Goal: Task Accomplishment & Management: Complete application form

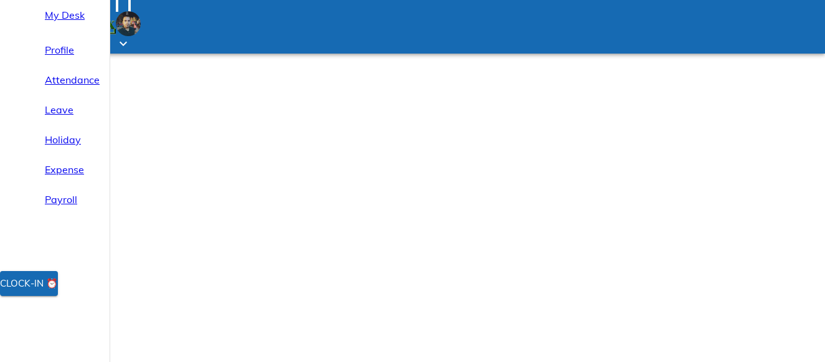
select select "9"
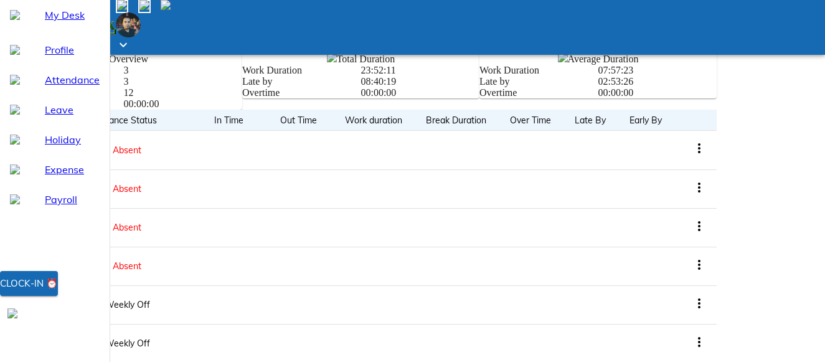
scroll to position [473, 0]
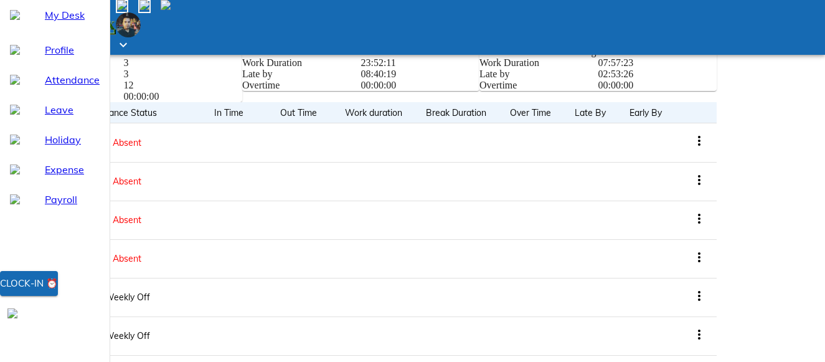
click at [141, 14] on img at bounding box center [128, 24] width 25 height 25
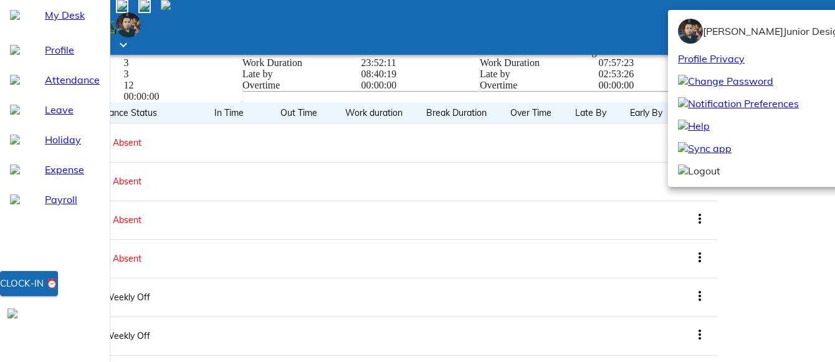
click at [727, 12] on div at bounding box center [417, 181] width 835 height 362
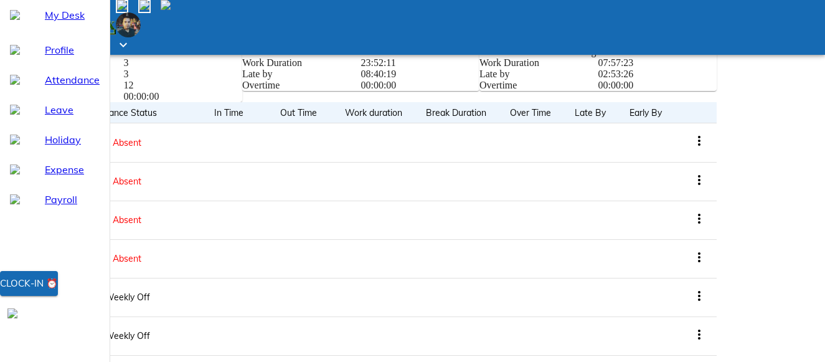
click at [171, 12] on span at bounding box center [171, 6] width 0 height 11
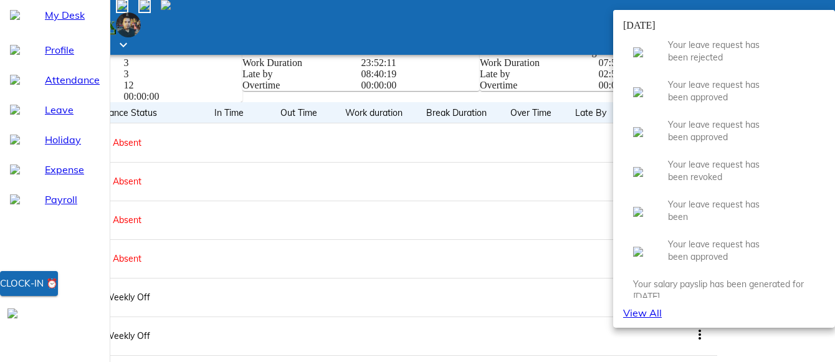
click at [696, 16] on div at bounding box center [417, 181] width 835 height 362
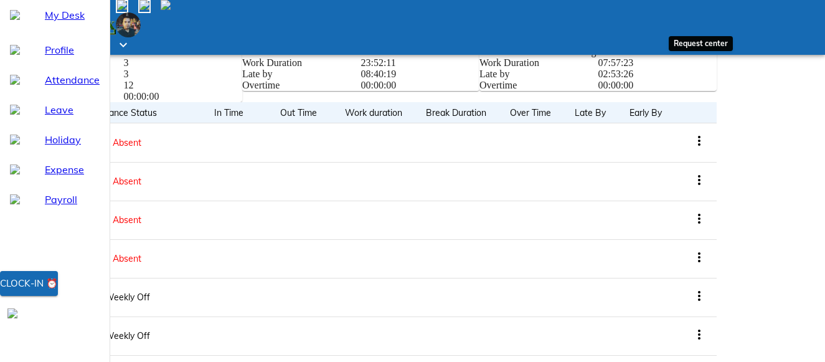
click at [149, 10] on img at bounding box center [145, 5] width 10 height 10
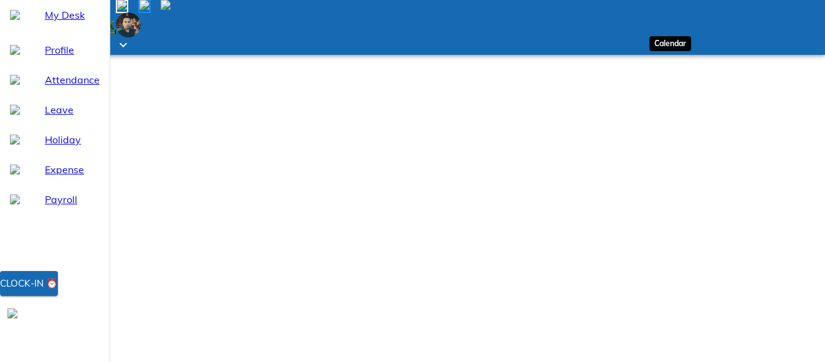
click at [127, 10] on img at bounding box center [122, 5] width 10 height 10
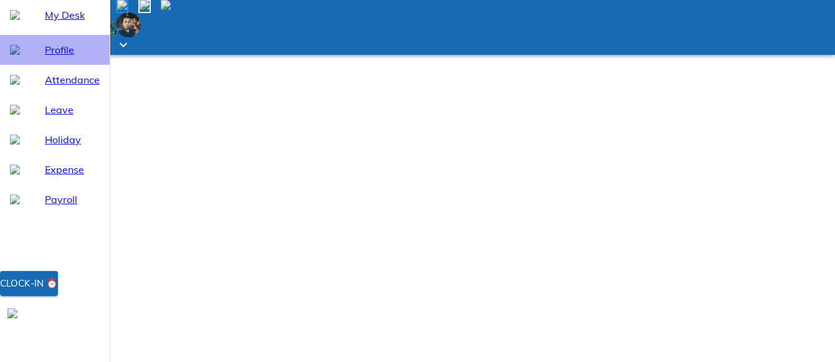
click at [45, 57] on span "Profile" at bounding box center [72, 49] width 55 height 15
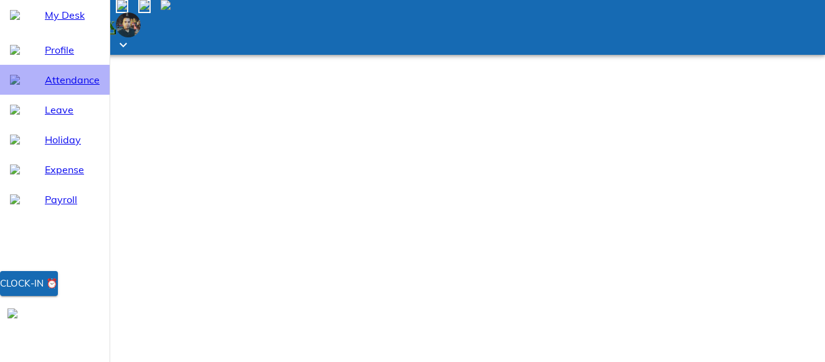
click at [45, 87] on span "Attendance" at bounding box center [72, 79] width 55 height 15
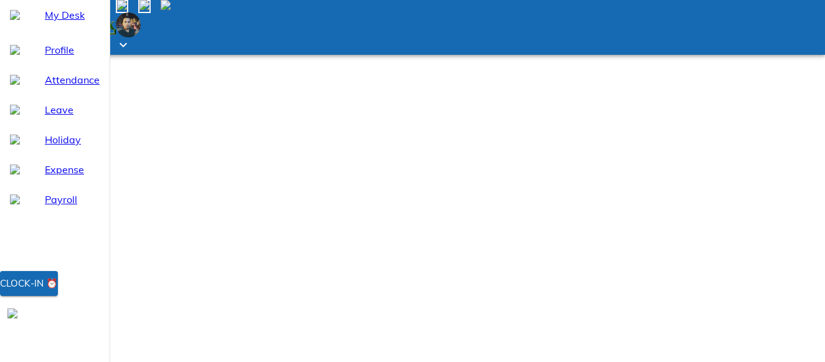
select select "9"
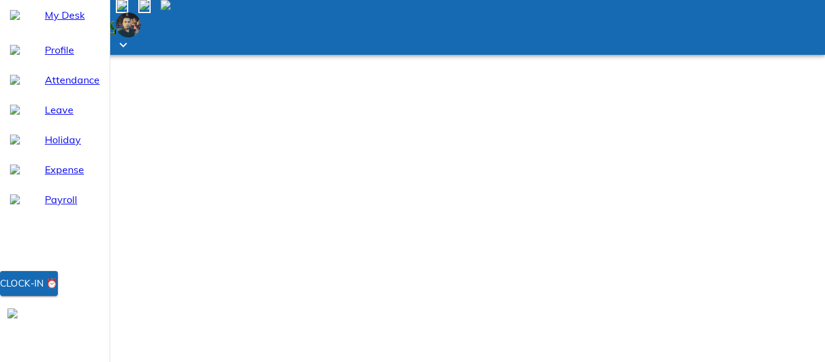
type input "[DATE]"
type input "10"
type input "9"
type input "2025"
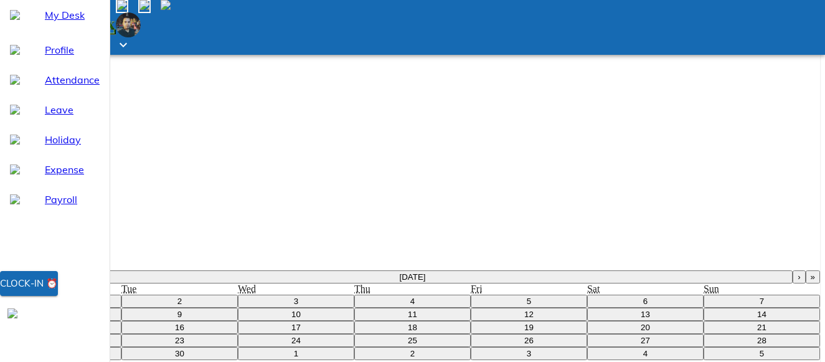
scroll to position [474, 0]
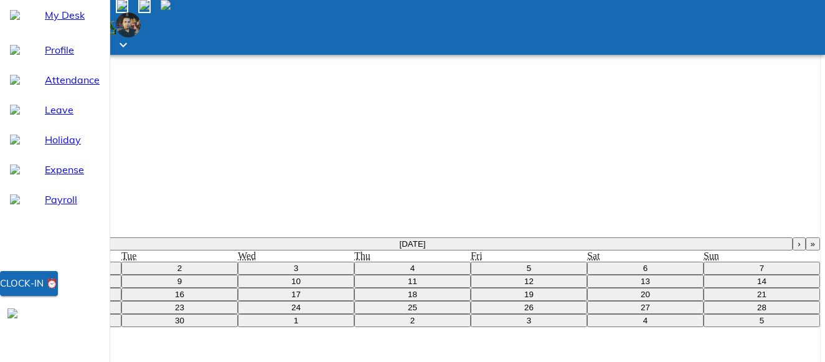
drag, startPoint x: 772, startPoint y: 360, endPoint x: 777, endPoint y: 348, distance: 13.2
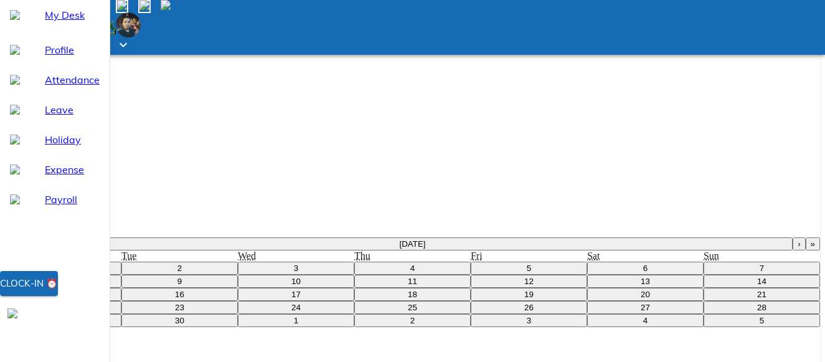
drag, startPoint x: 834, startPoint y: 346, endPoint x: 815, endPoint y: 250, distance: 97.2
type input "12:14"
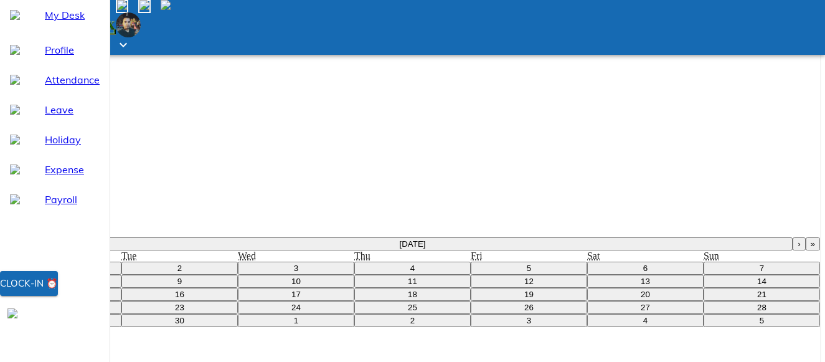
type textarea "x"
type input "13:14"
type textarea "x"
type input "14:14"
type textarea "x"
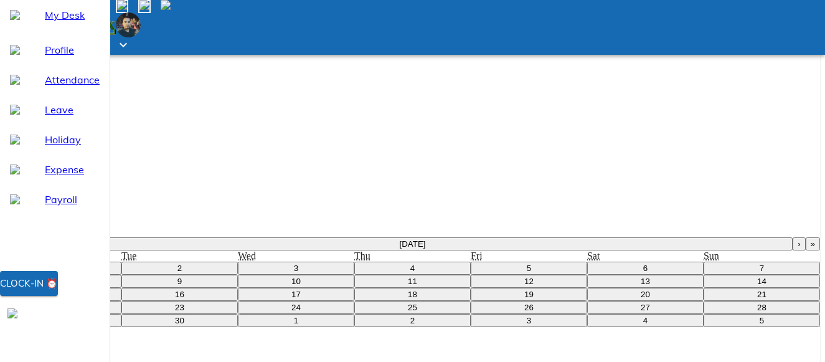
type input "15:14"
type textarea "x"
type input "16:14"
type textarea "x"
type input "17:14"
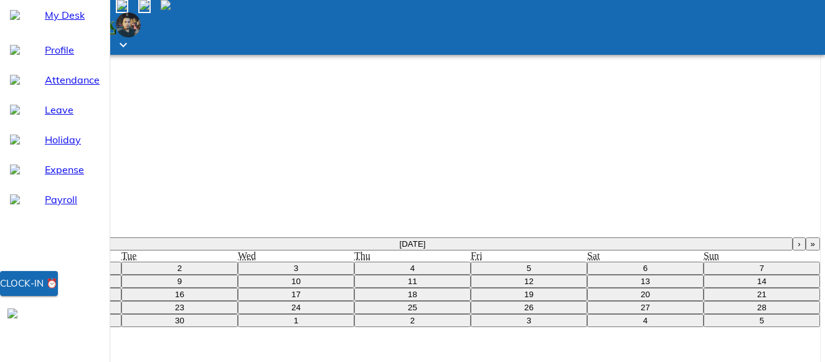
type textarea "x"
type input "18:14"
type textarea "x"
type input "19:14"
type textarea "x"
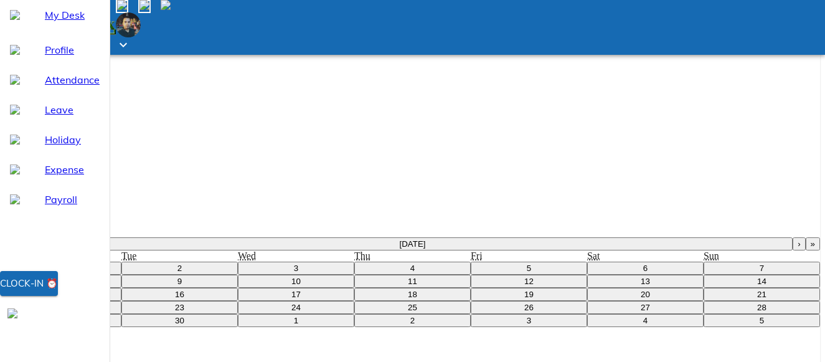
type input "20:14"
type textarea "x"
type input "20:14"
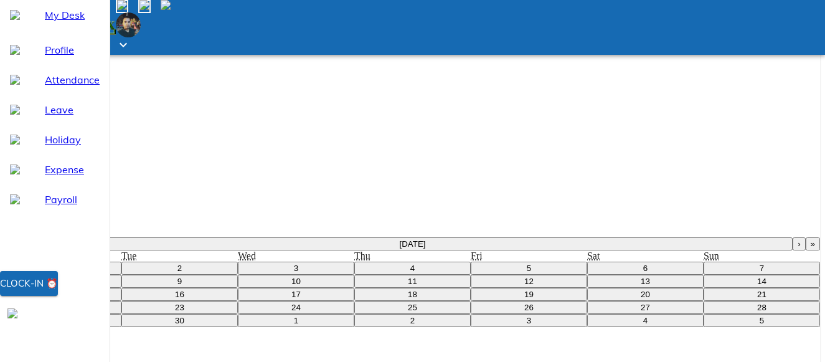
type textarea "x"
type textarea "l"
type textarea "x"
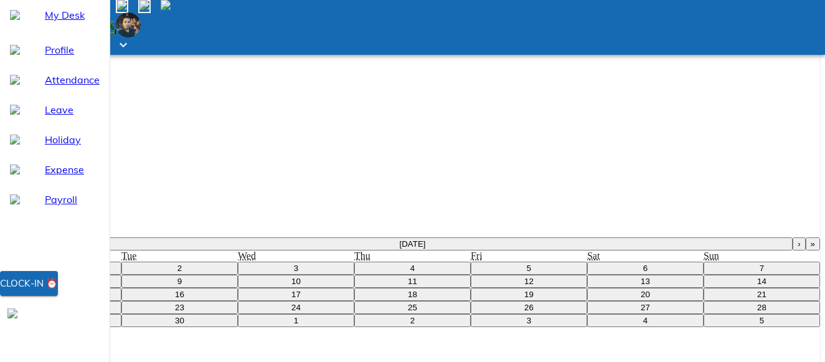
type textarea "le"
type textarea "x"
type textarea "lea"
type textarea "x"
type textarea "leav"
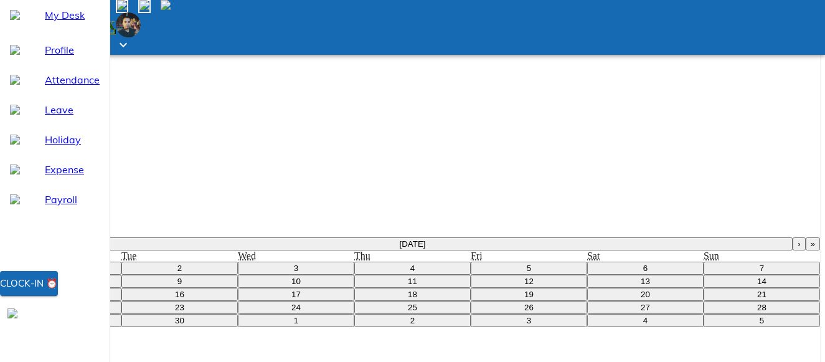
type textarea "x"
type textarea "leave"
type textarea "x"
type textarea "leave"
type textarea "x"
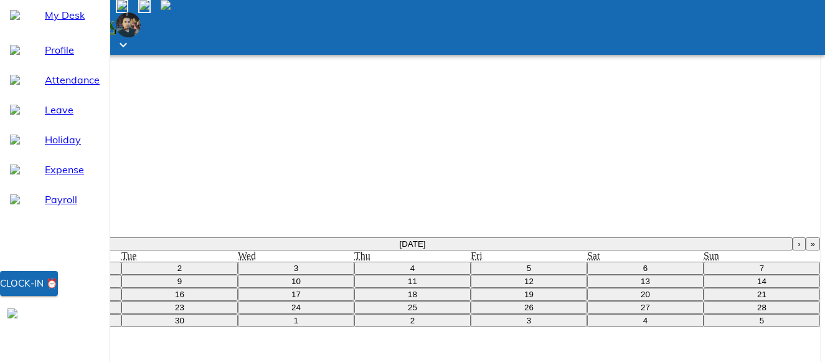
type textarea "leave e"
type textarea "x"
type textarea "leave ea"
type textarea "x"
type textarea "leave ear"
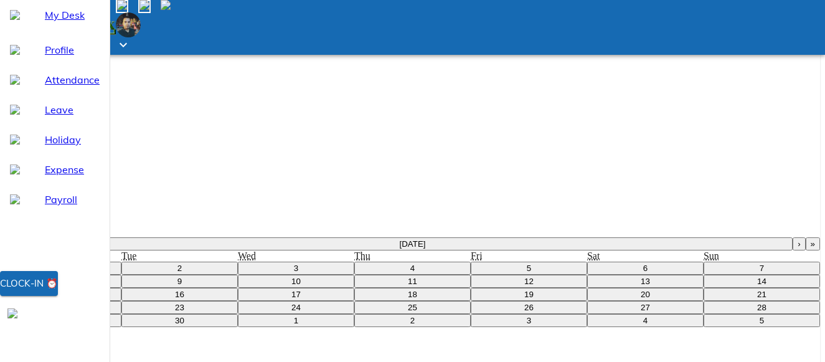
type textarea "x"
type textarea "leave [PERSON_NAME]"
type textarea "x"
type textarea "leave early"
type textarea "x"
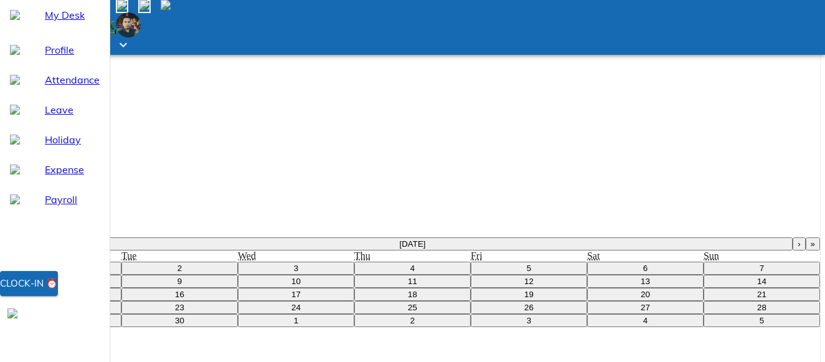
type textarea "leave early"
type textarea "x"
type textarea "leave early d"
type textarea "x"
type textarea "leave early du"
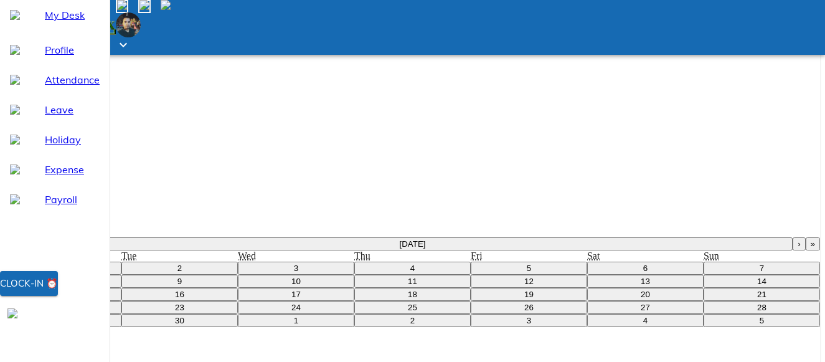
type textarea "x"
type textarea "leave early due"
type textarea "x"
type textarea "leave early due"
type textarea "x"
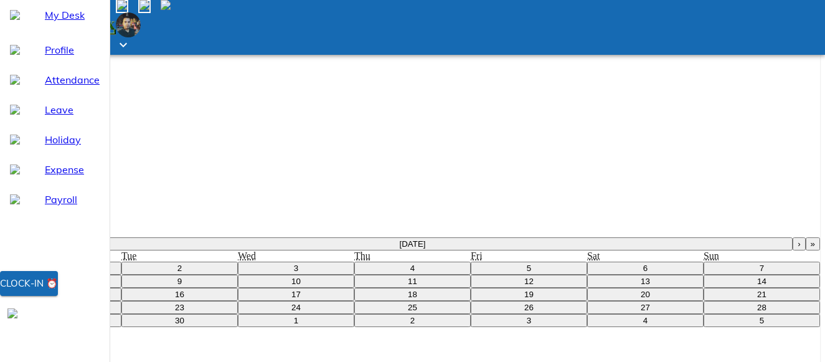
type textarea "leave early due t"
type textarea "x"
type textarea "leave early due to"
type textarea "x"
type textarea "leave early due to"
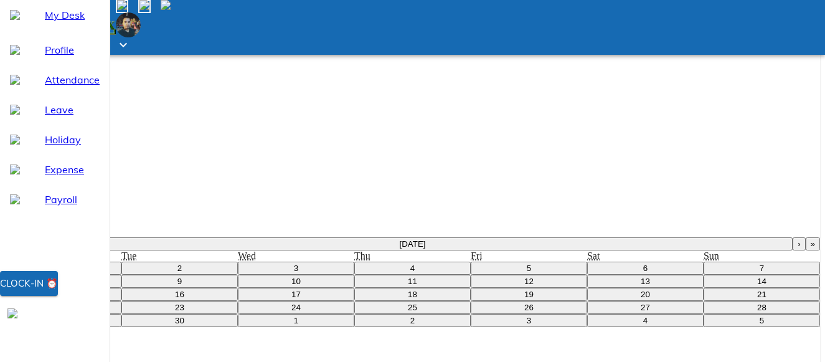
type textarea "x"
type textarea "leave early due to t"
type textarea "x"
type textarea "leave early due to to"
type textarea "x"
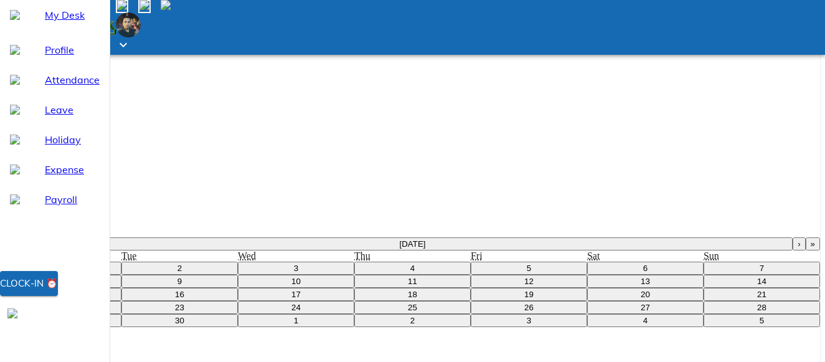
type textarea "leave early due to [PERSON_NAME]"
type textarea "x"
type textarea "leave early due to tomm"
type textarea "x"
type textarea "leave early due to tommo"
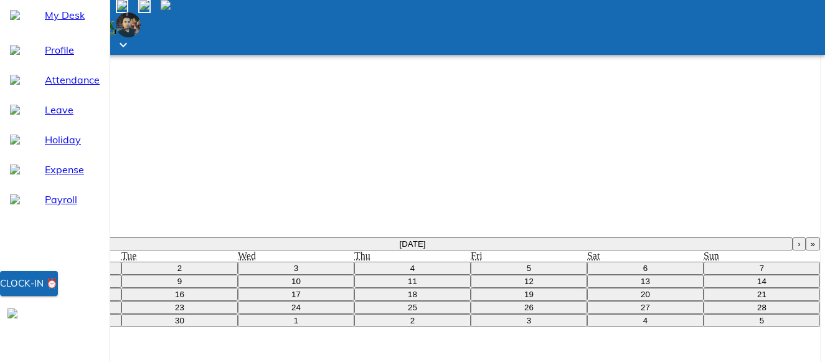
type textarea "x"
type textarea "leave early due to tommor"
type textarea "x"
type textarea "leave early due to tommoro"
type textarea "x"
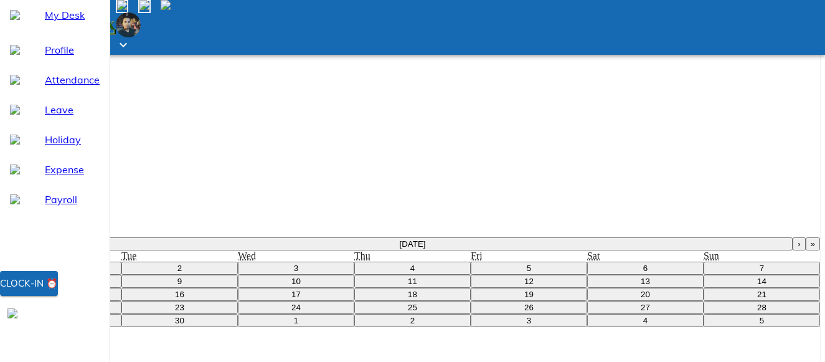
type textarea "leave early due to tommorow"
type textarea "x"
type textarea "leave early due to tommorow"
type textarea "x"
type textarea "leave early due to tommorow"
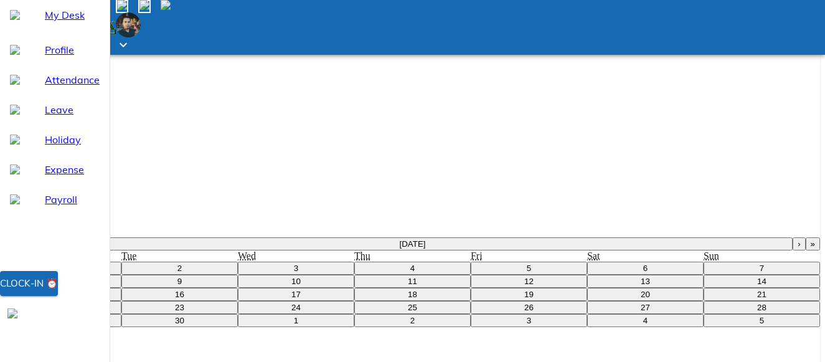
type textarea "x"
type textarea "leave early due to tommoro"
type textarea "x"
type textarea "leave early due to tommor"
type textarea "x"
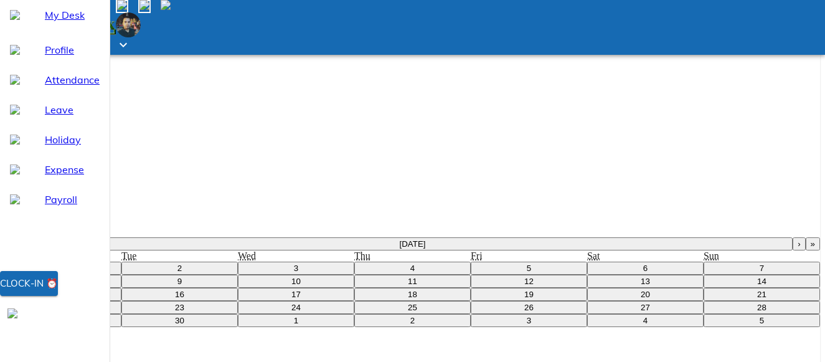
type textarea "leave early due to tommo"
type textarea "x"
type textarea "leave early due to tomm"
type textarea "x"
type textarea "leave early due to [PERSON_NAME]"
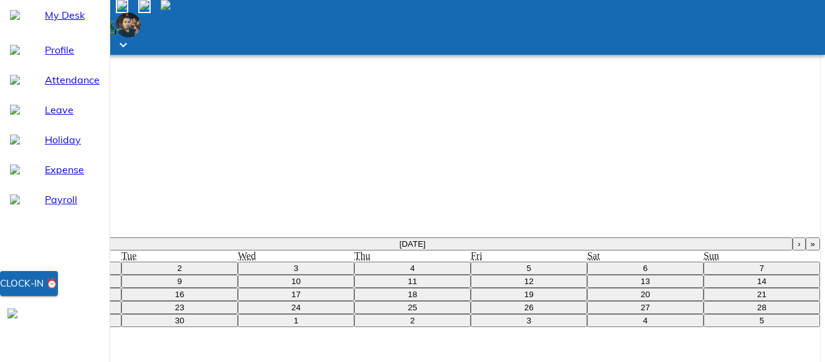
type textarea "x"
type textarea "leave early due to to"
type textarea "x"
type textarea "leave early due to t"
type textarea "x"
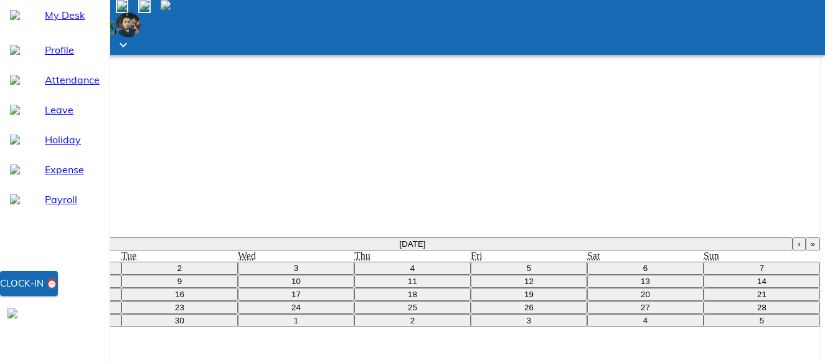
type textarea "leave early due to"
type textarea "x"
type textarea "leave early due to o"
type textarea "x"
type textarea "leave early due to ofd"
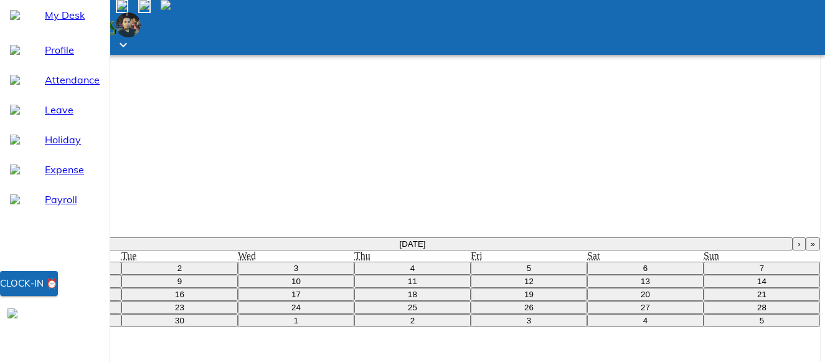
type textarea "x"
type textarea "leave early due to ofdf"
type textarea "x"
type textarea "leave early due to ofd"
type textarea "x"
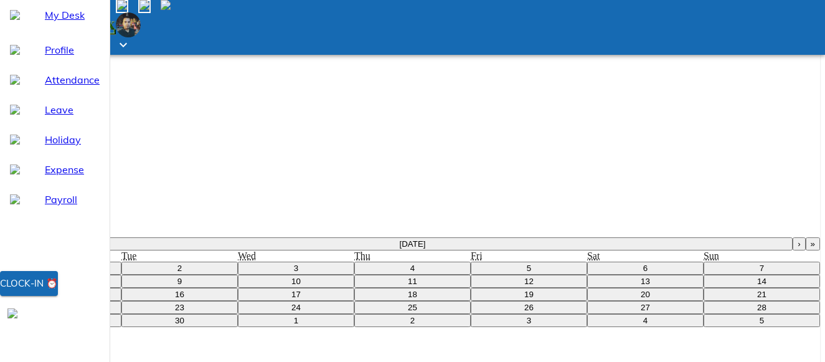
type textarea "leave early due to of"
type textarea "x"
type textarea "leave early due to o"
type textarea "x"
type textarea "leave early due to"
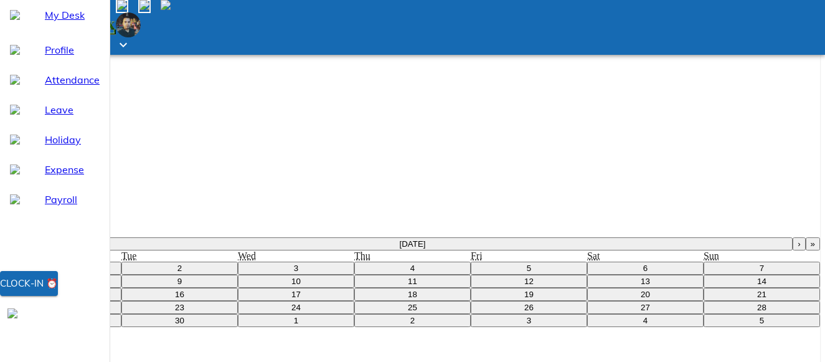
type textarea "x"
type textarea "leave early due to o"
type textarea "x"
type textarea "leave early due to of"
type textarea "x"
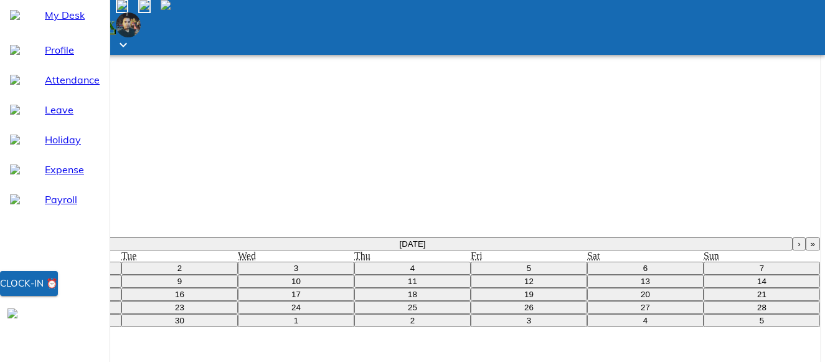
type textarea "leave early due to off"
type textarea "x"
type textarea "leave early due to offi"
type textarea "x"
type textarea "leave early due to offic"
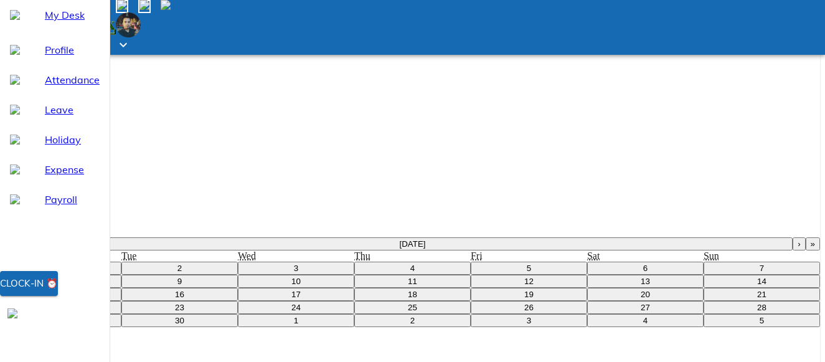
type textarea "x"
type textarea "leave early due to office"
type textarea "x"
type textarea "leave early due to office"
type textarea "x"
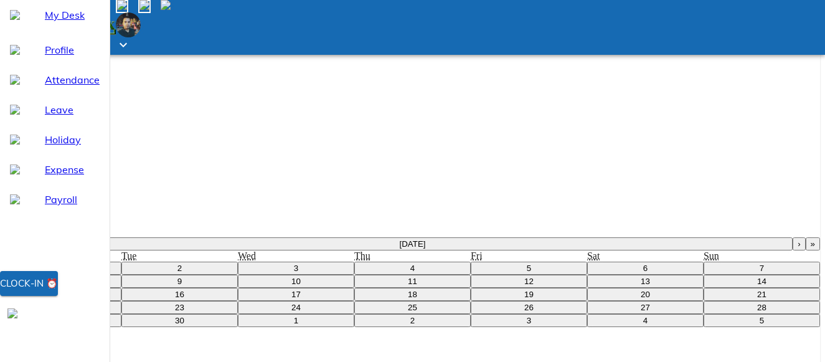
type textarea "leave early due to office w"
type textarea "x"
type textarea "leave early due to office wo"
type textarea "x"
type textarea "leave early due to office wor"
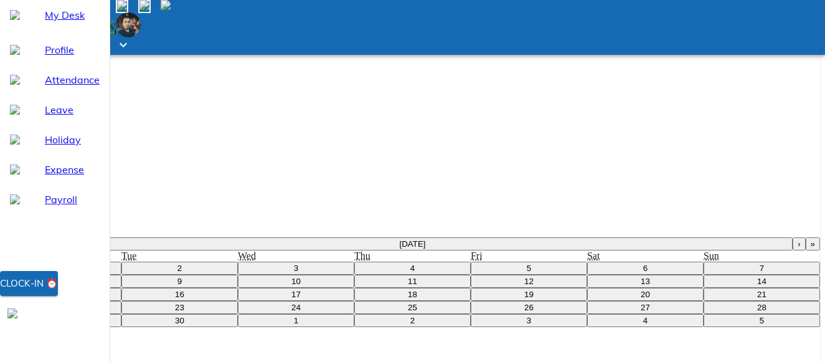
type textarea "x"
type textarea "leave early due to office work"
type textarea "x"
type textarea "leave early due to office work"
type textarea "x"
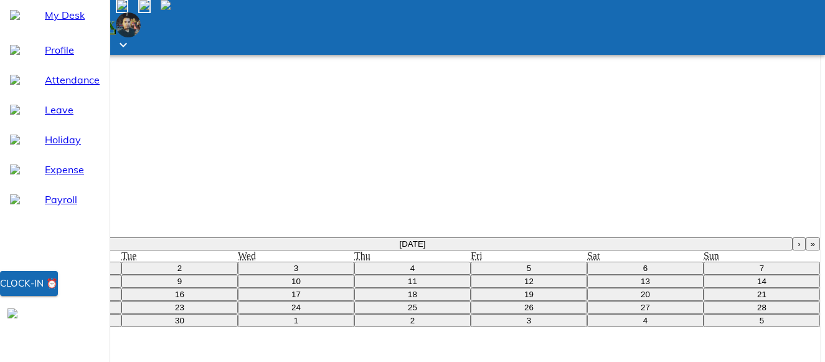
type textarea "leave early due to office work g"
type textarea "x"
type textarea "leave early due to office work go"
type textarea "x"
type textarea "leave early due to office work go"
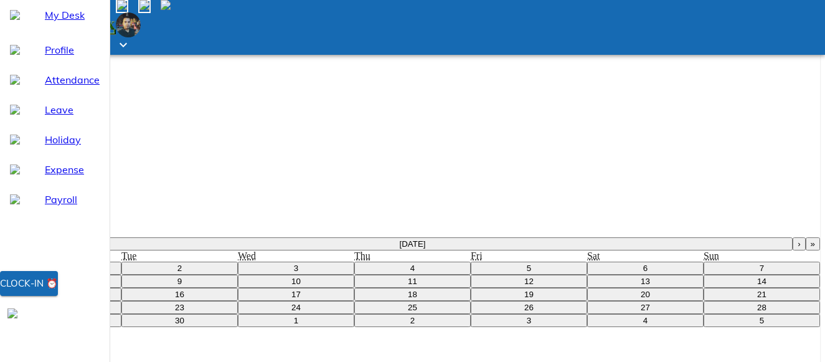
type textarea "x"
type textarea "leave early due to office work go t"
type textarea "x"
type textarea "leave early due to office work go to"
type textarea "x"
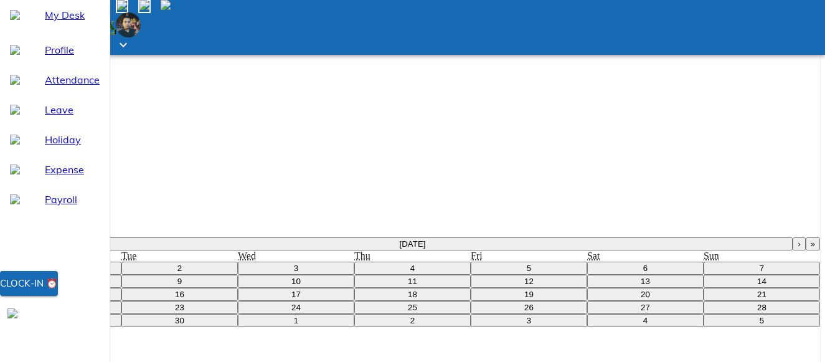
type textarea "leave early due to office work go to"
type textarea "x"
type textarea "leave early due to office work go to a"
type textarea "x"
type textarea "leave early due to office work go to ai"
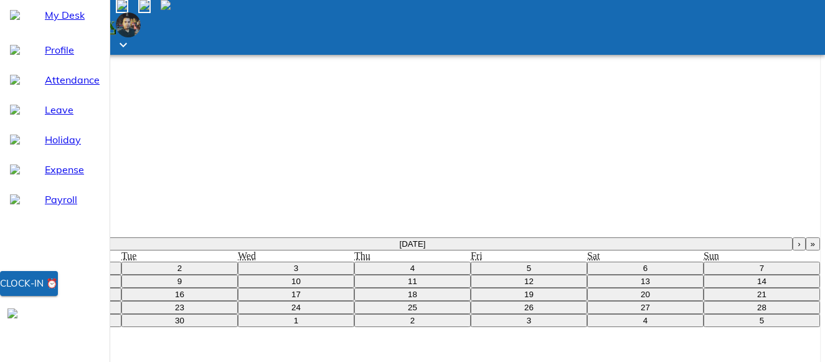
type textarea "x"
type textarea "leave early due to office work go to air"
type textarea "x"
type textarea "leave early due to office work go to airp"
type textarea "x"
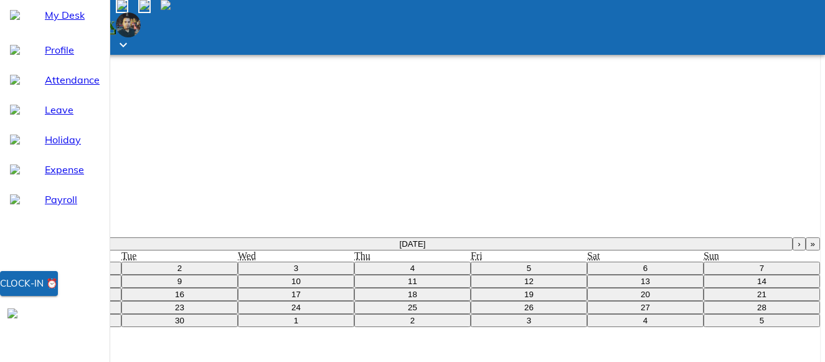
type textarea "leave early due to office work go to airpo"
type textarea "x"
type textarea "leave early due to office work go to airpor"
type textarea "x"
type textarea "leave early due to office work go to airport"
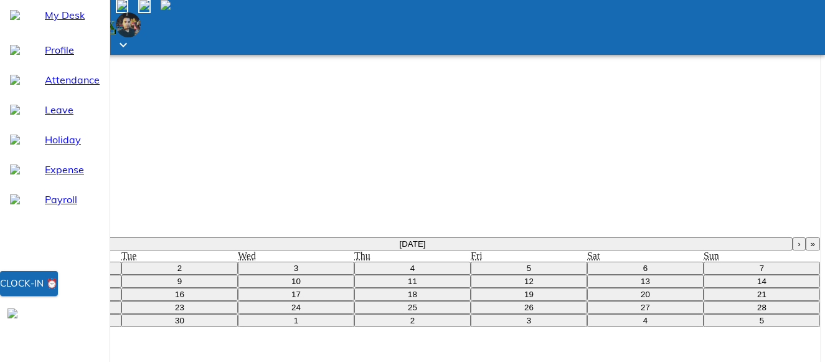
type textarea "x"
type textarea "leave early due to office work go to airport"
type textarea "x"
type textarea "leave early due to office work go to airport"
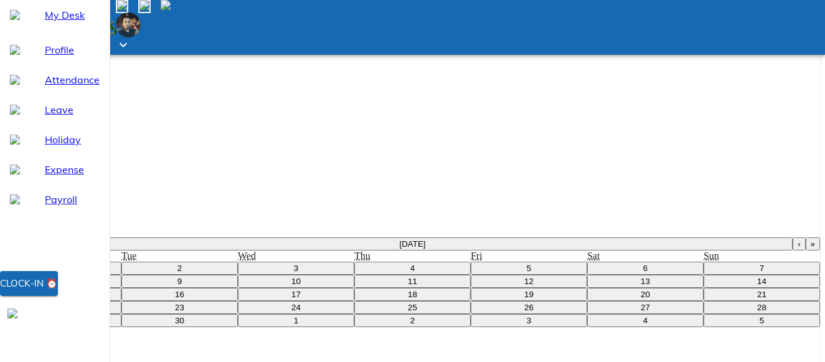
type textarea "x"
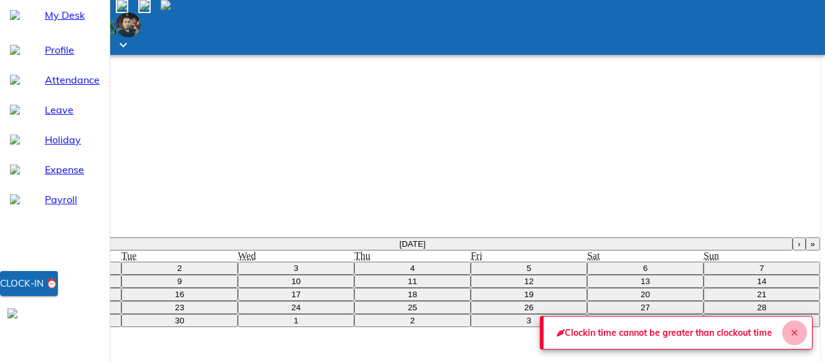
click at [794, 328] on icon "Close" at bounding box center [795, 333] width 10 height 10
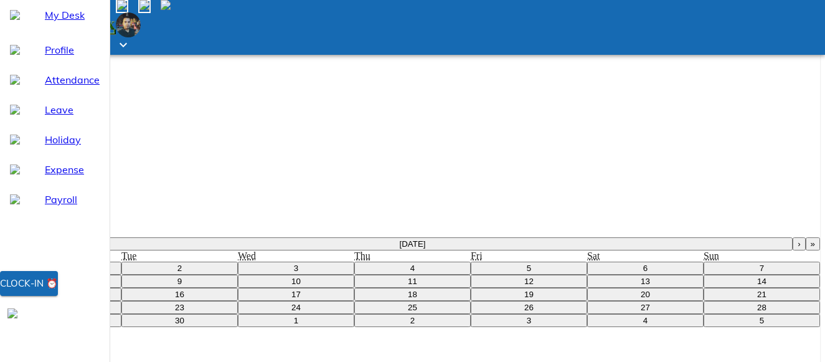
type input "[DATE]"
type input "10"
type input "9"
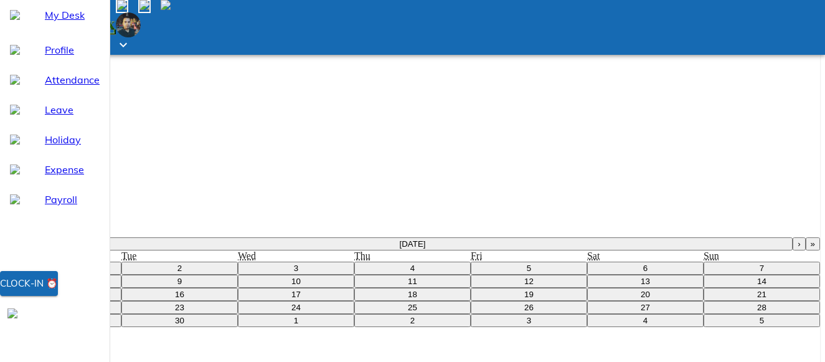
type input "2025"
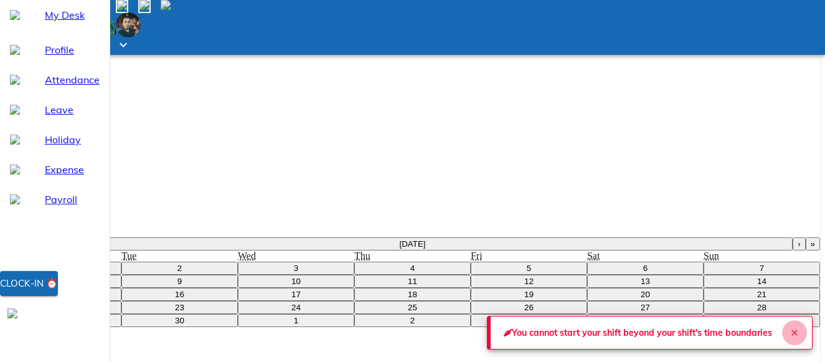
click at [793, 328] on icon "Close" at bounding box center [795, 333] width 10 height 10
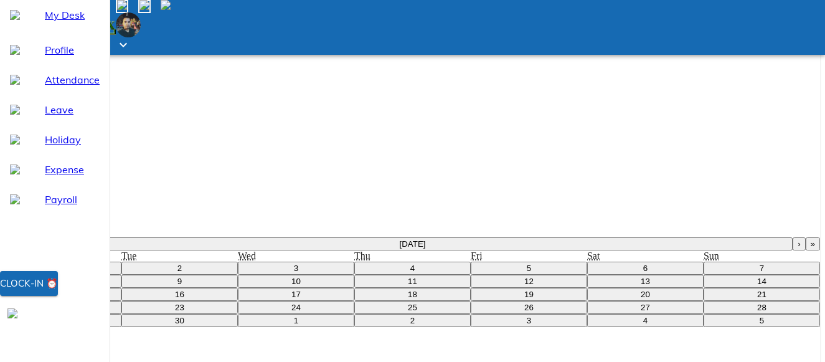
type textarea "x"
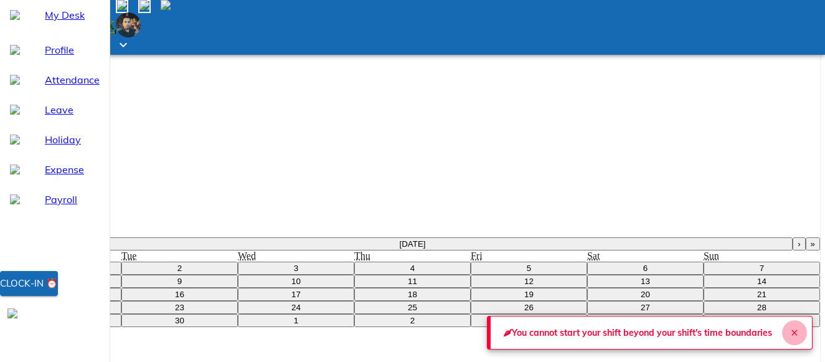
click at [792, 329] on icon "Close" at bounding box center [795, 332] width 6 height 6
